Goal: Navigation & Orientation: Understand site structure

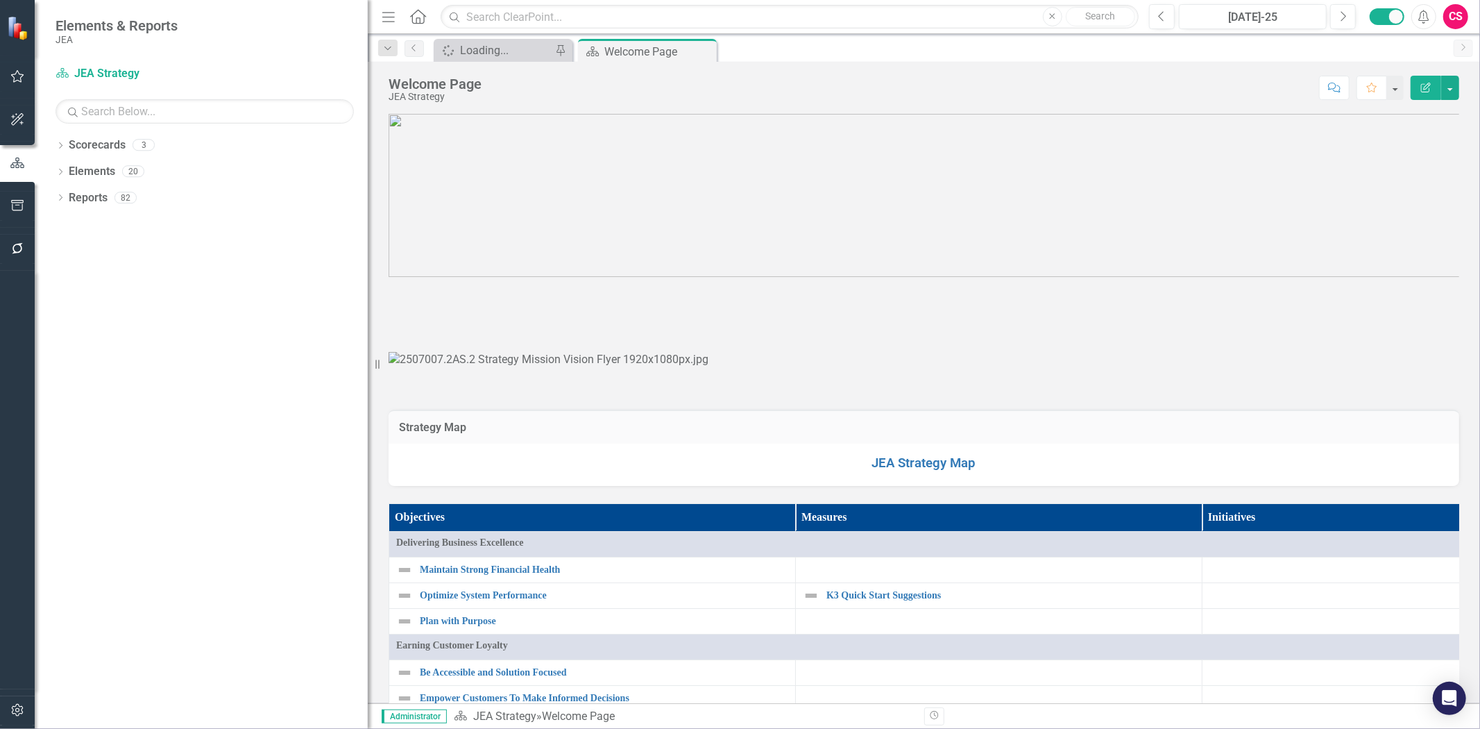
drag, startPoint x: 212, startPoint y: 358, endPoint x: 368, endPoint y: 364, distance: 156.2
click at [368, 364] on div "Resize" at bounding box center [373, 364] width 11 height 729
click at [365, 364] on div "Dropdown Scorecards 3 Dropdown JEA Strategy Finance K3 Quick Start Suggestions …" at bounding box center [201, 431] width 333 height 595
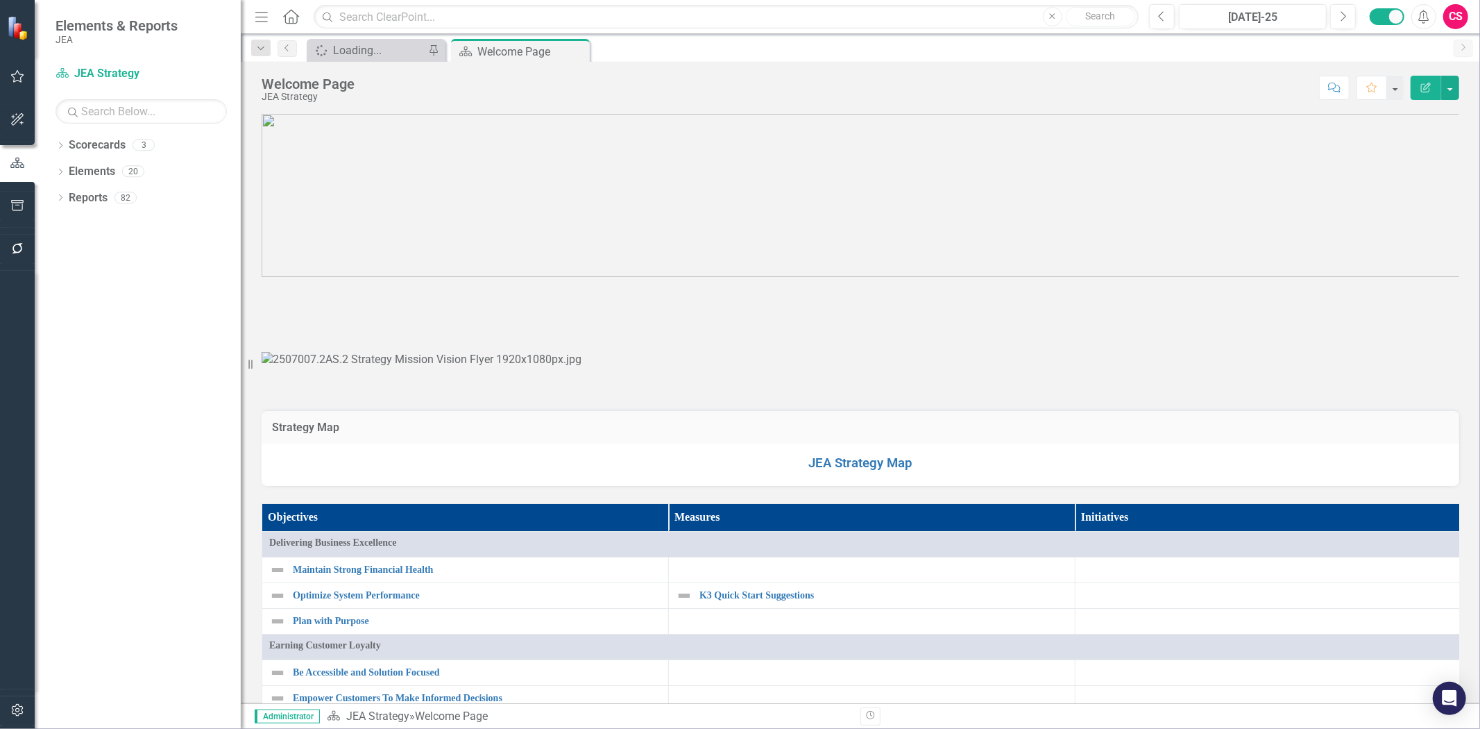
drag, startPoint x: 375, startPoint y: 364, endPoint x: 241, endPoint y: 348, distance: 135.5
click at [241, 348] on div "Resize" at bounding box center [246, 364] width 11 height 729
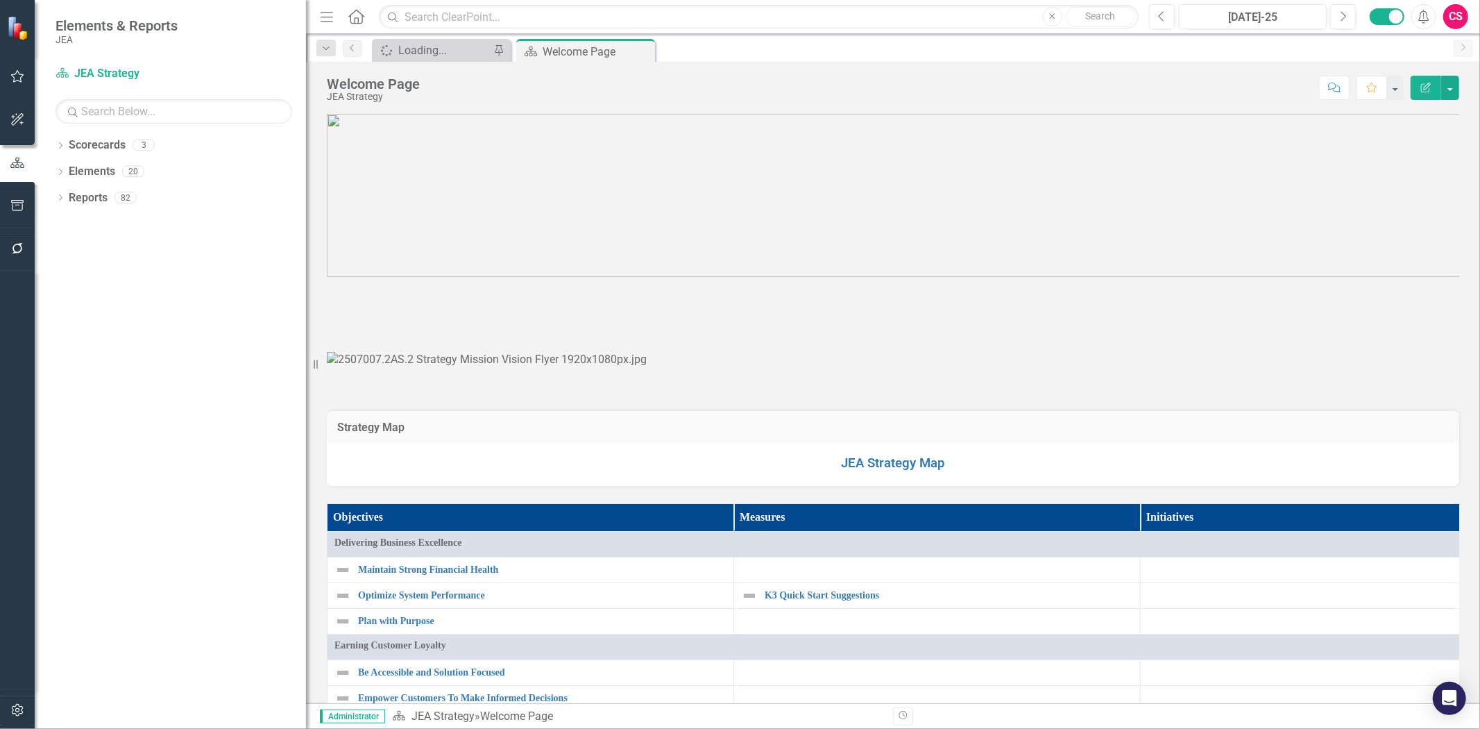
drag, startPoint x: 250, startPoint y: 355, endPoint x: 306, endPoint y: 378, distance: 61.0
click at [306, 378] on div "Resize" at bounding box center [311, 364] width 11 height 729
